Goal: Task Accomplishment & Management: Manage account settings

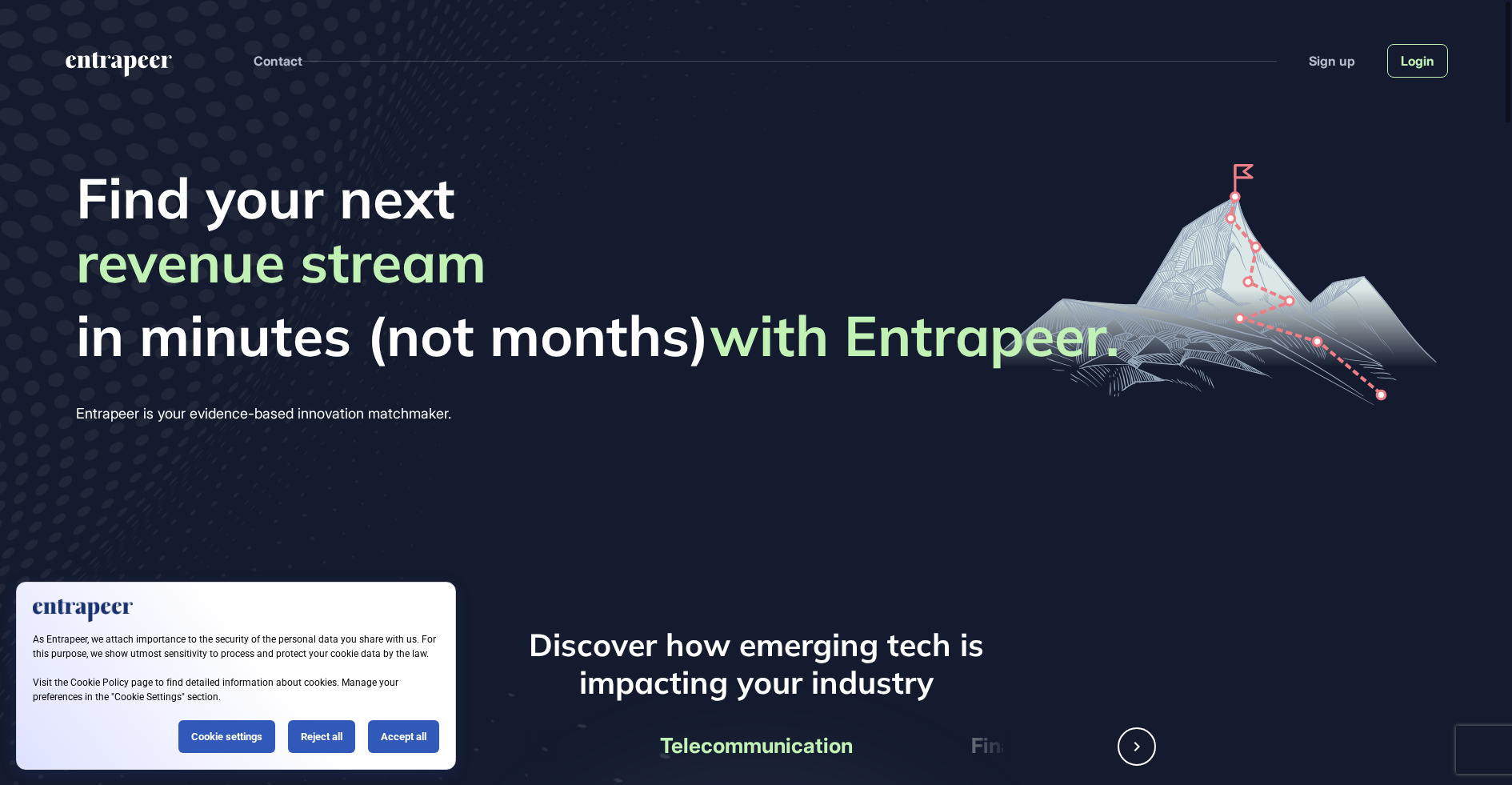
click at [1431, 48] on link "Login" at bounding box center [1417, 61] width 61 height 34
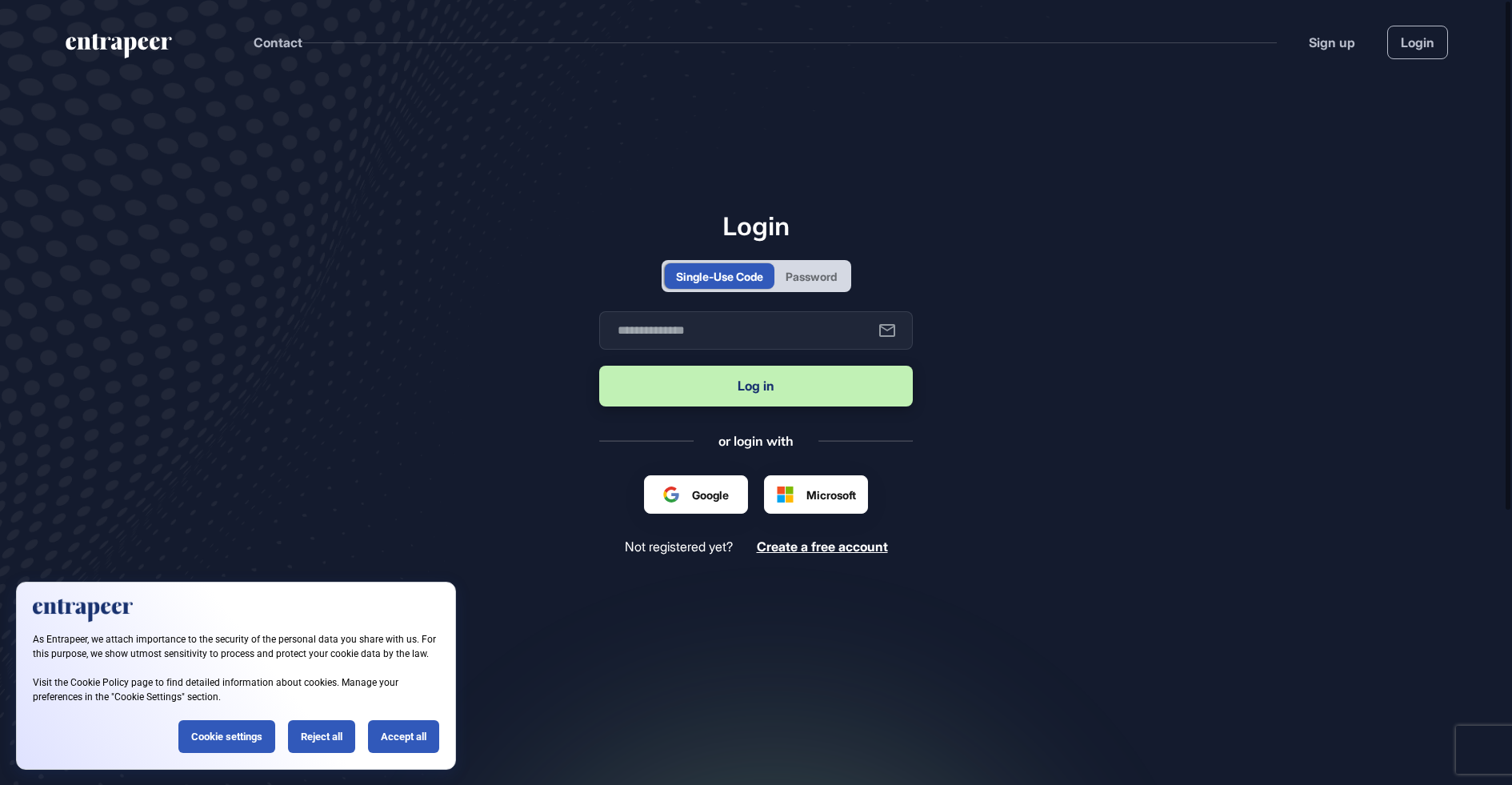
click at [812, 273] on div "Password" at bounding box center [811, 276] width 51 height 17
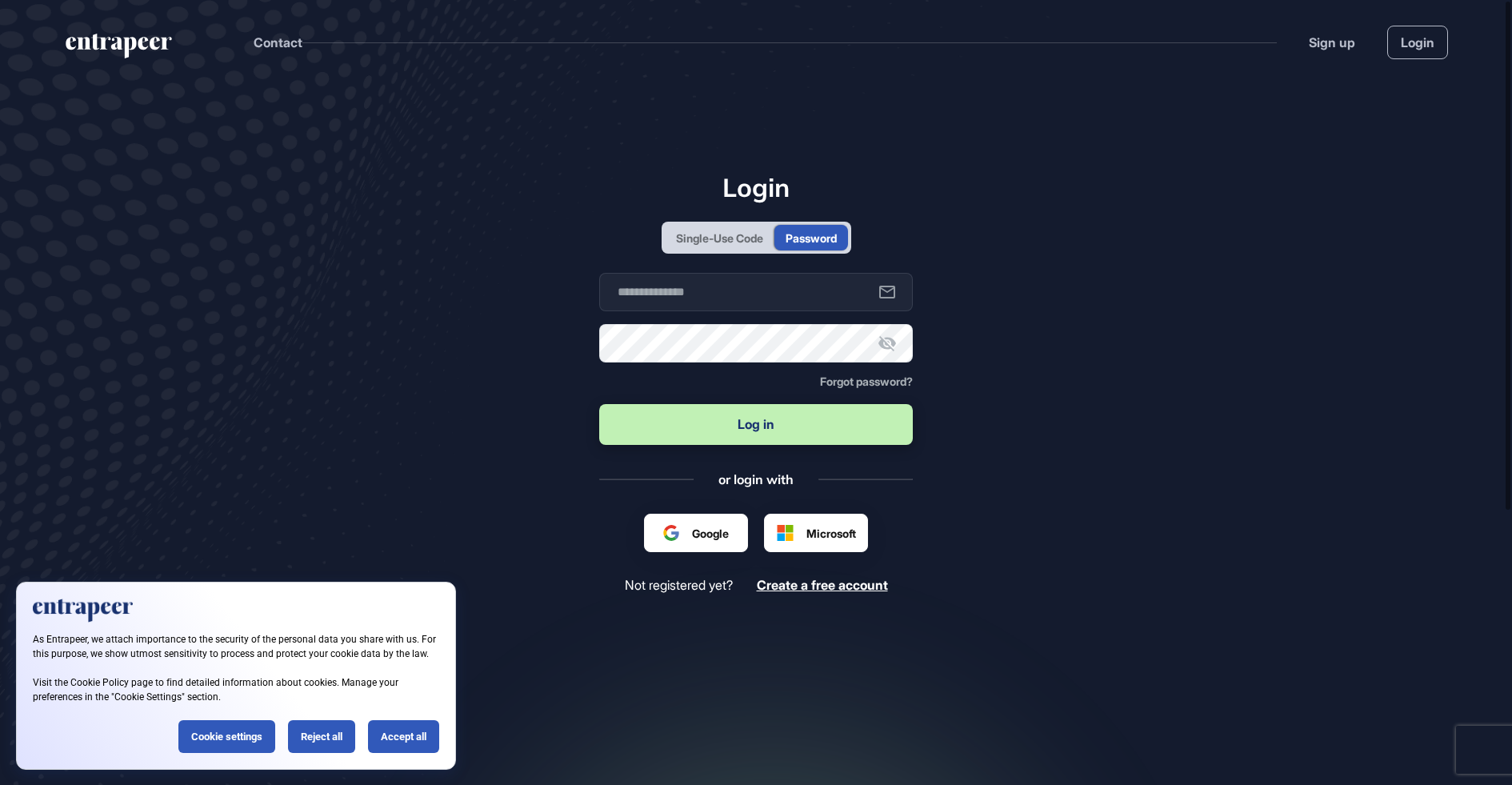
click at [713, 315] on form "Business email Password Forgot password? Log in" at bounding box center [756, 360] width 313 height 174
click at [724, 288] on input "text" at bounding box center [756, 292] width 313 height 38
type input "**********"
click at [746, 437] on button "Log in" at bounding box center [756, 424] width 313 height 41
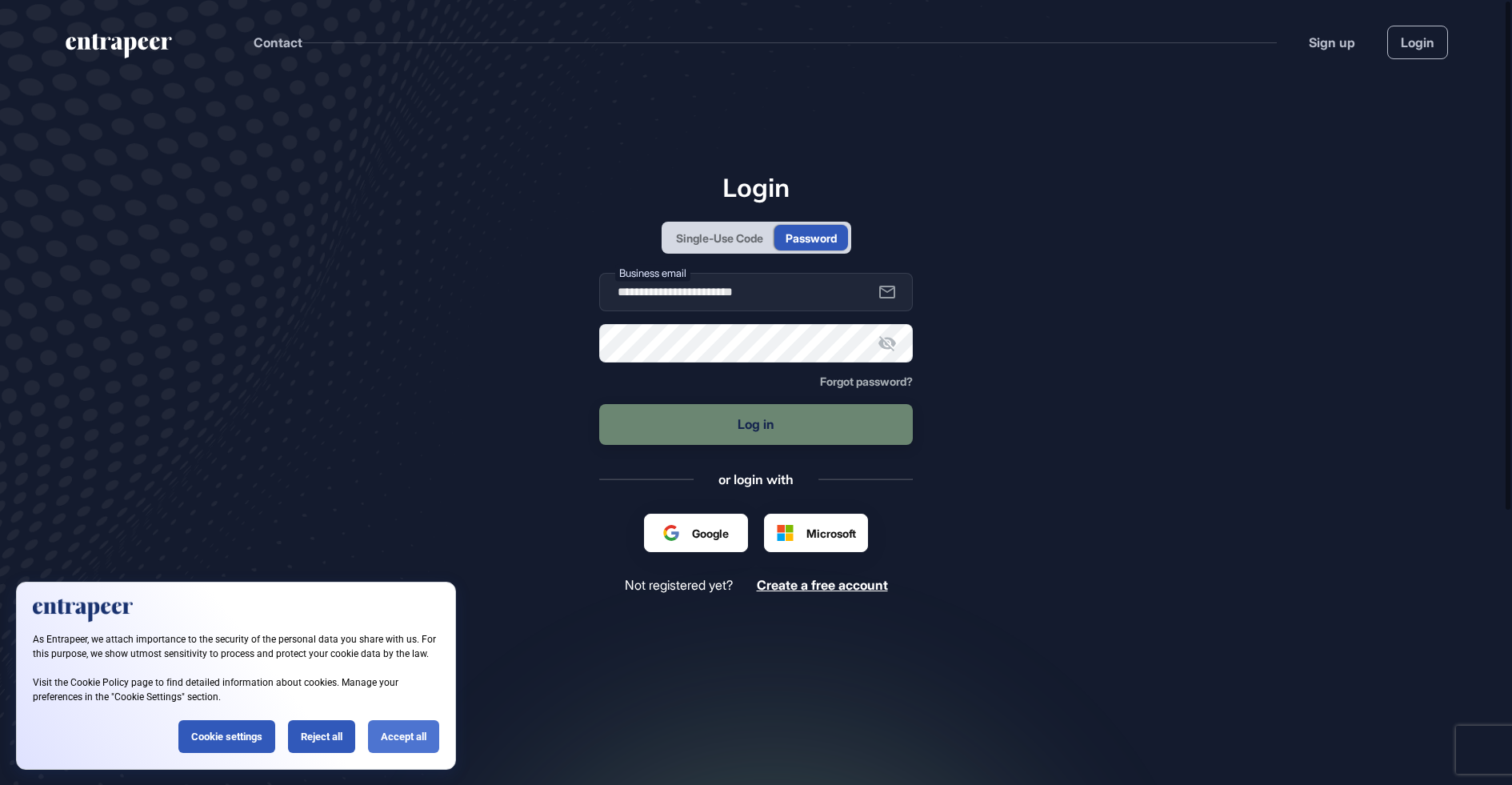
click at [413, 734] on div "Accept all" at bounding box center [404, 736] width 71 height 33
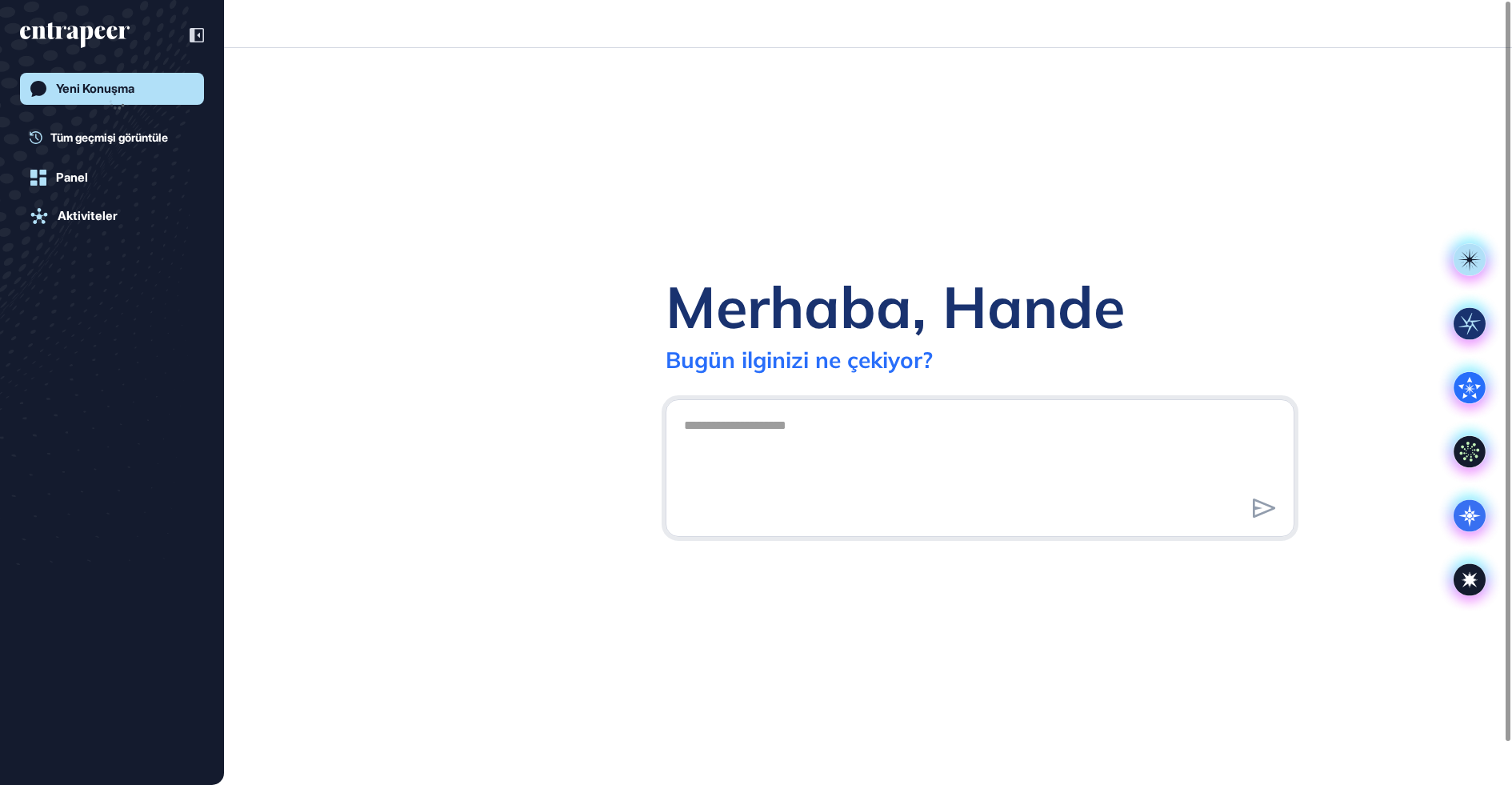
scroll to position [1, 1]
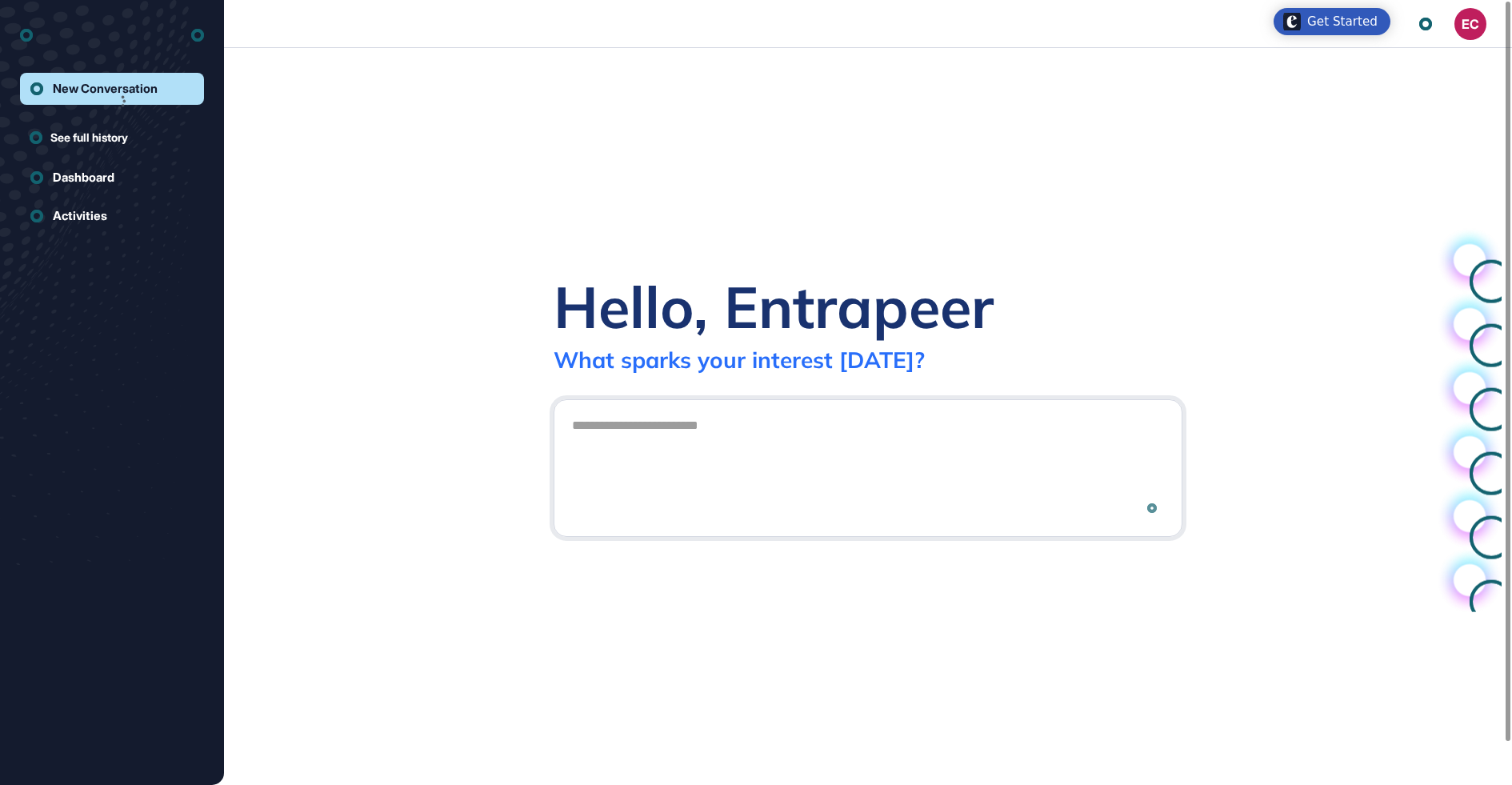
scroll to position [1, 1]
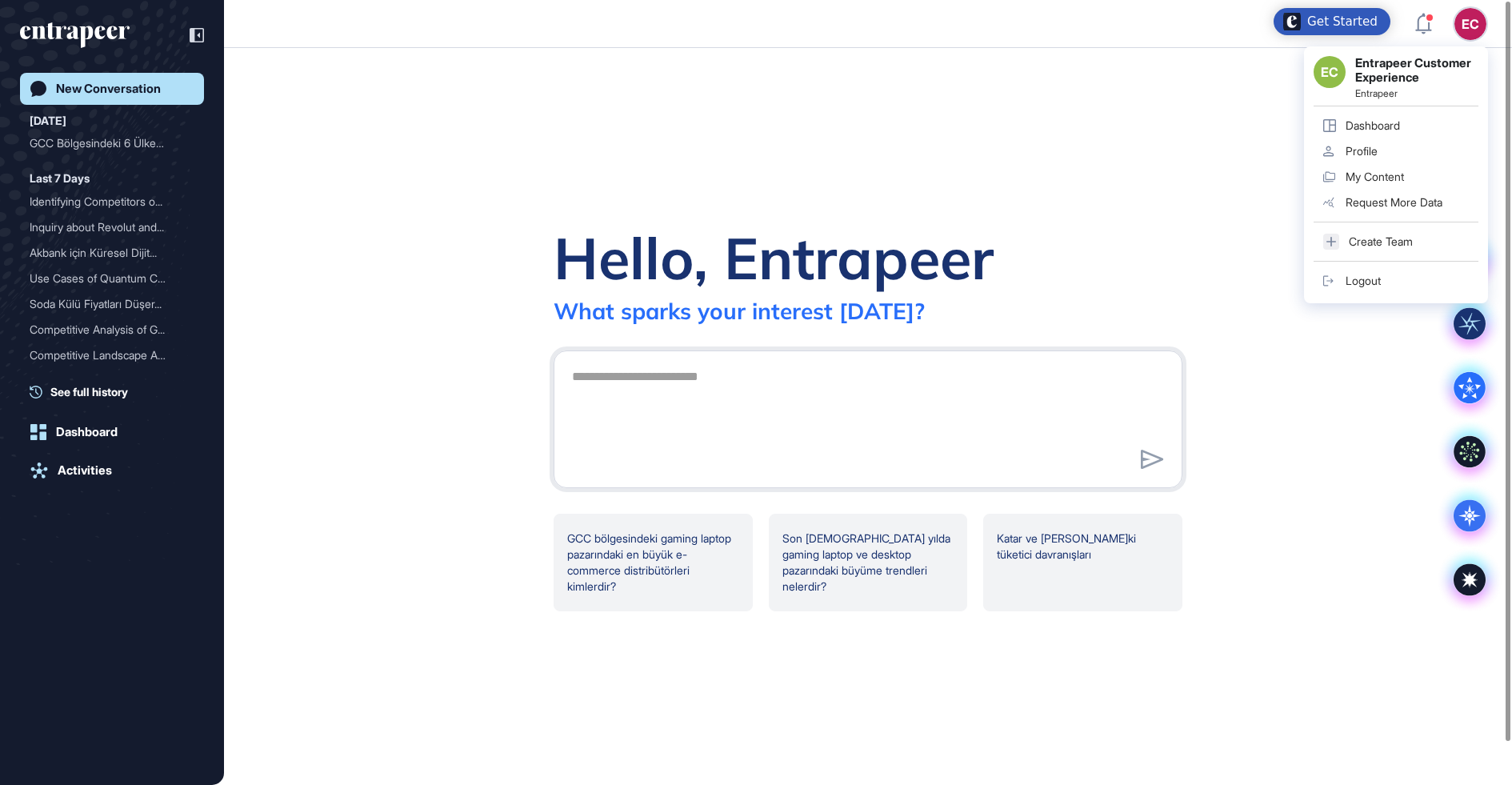
click at [1476, 25] on div "EC EC Entrapeer Customer Experience Entrapeer Dashboard Profile My Content Requ…" at bounding box center [1471, 24] width 32 height 32
click at [1369, 269] on link "Logout" at bounding box center [1396, 280] width 165 height 25
